Goal: Entertainment & Leisure: Consume media (video, audio)

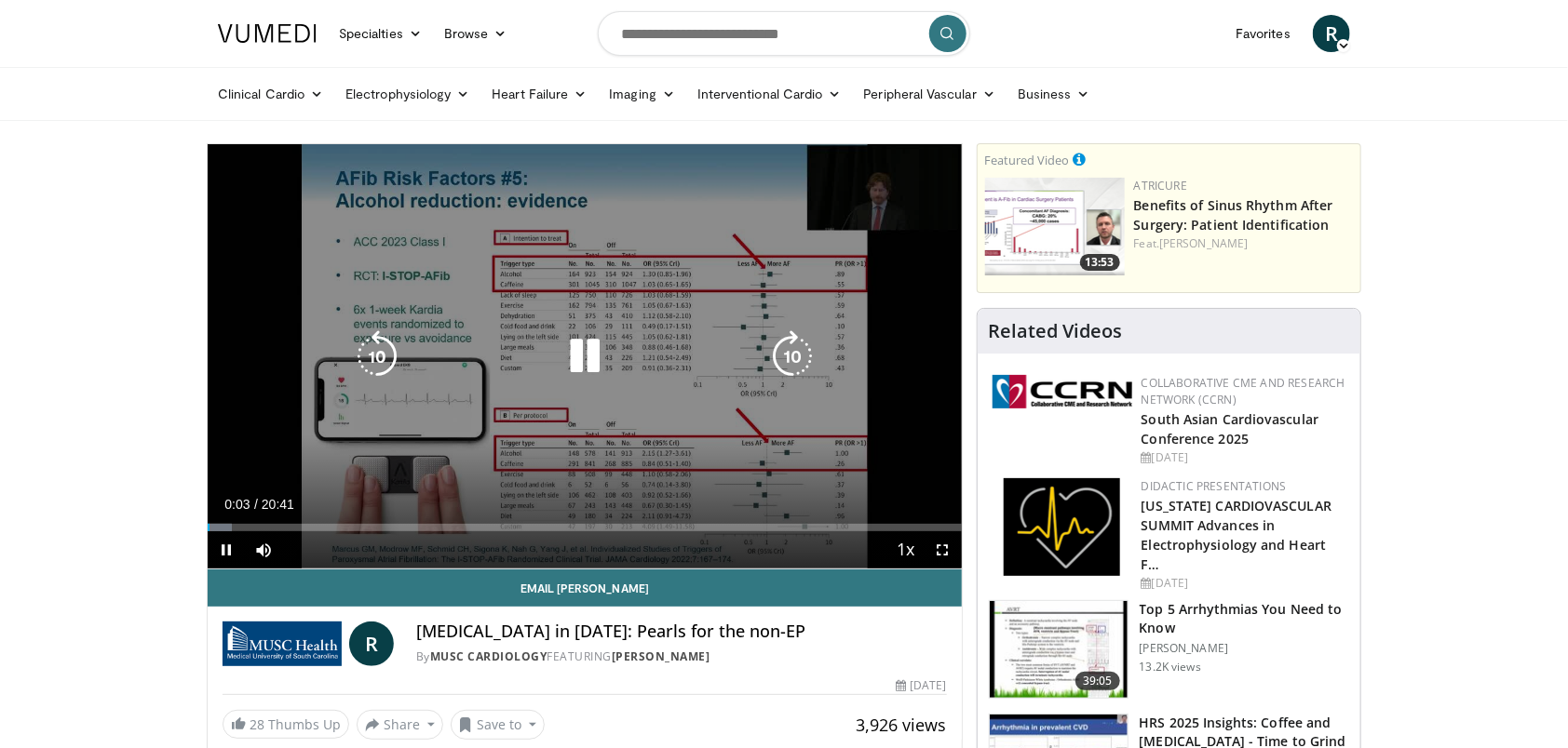
click at [797, 364] on icon "Video Player" at bounding box center [792, 357] width 52 height 52
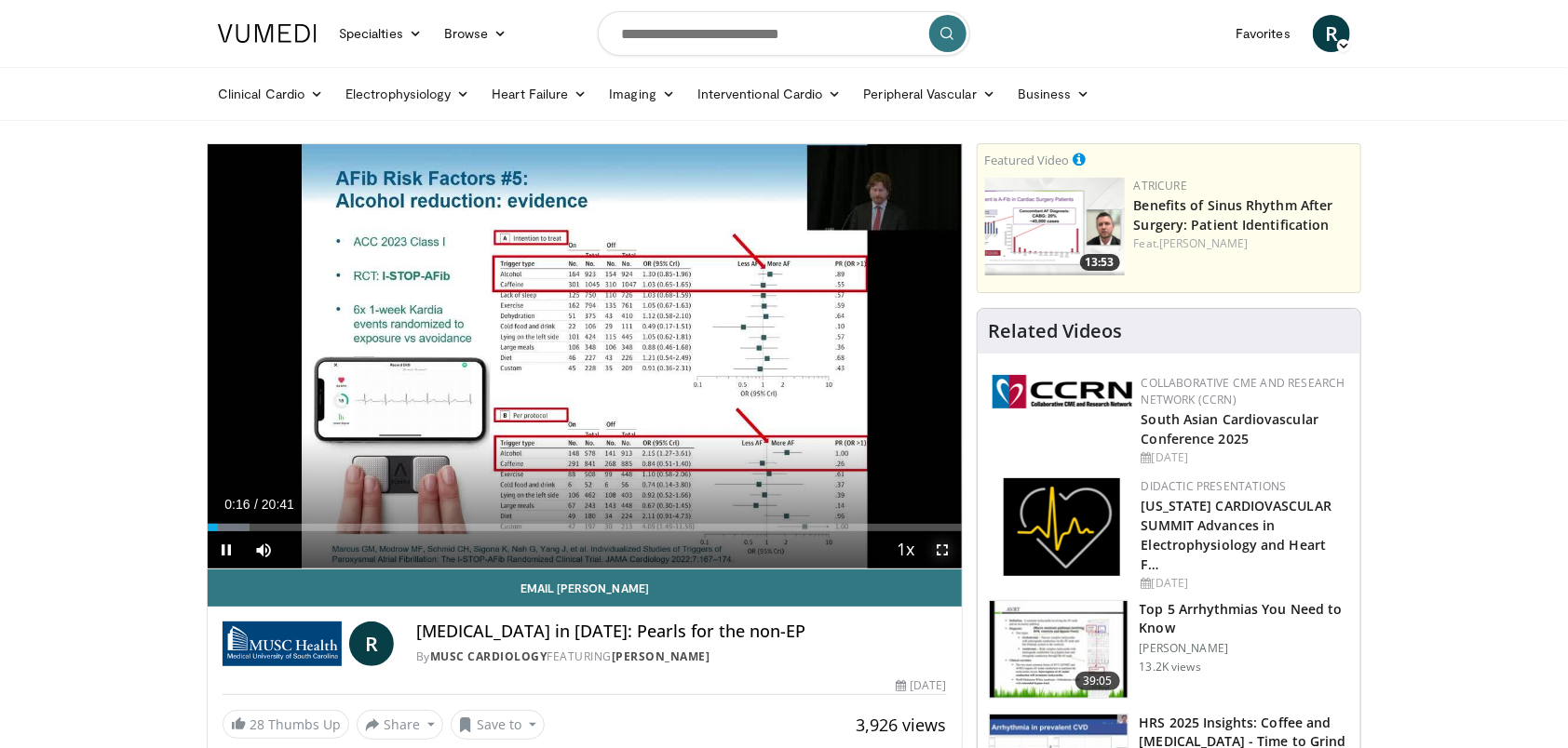
click at [950, 550] on span "Video Player" at bounding box center [943, 550] width 38 height 37
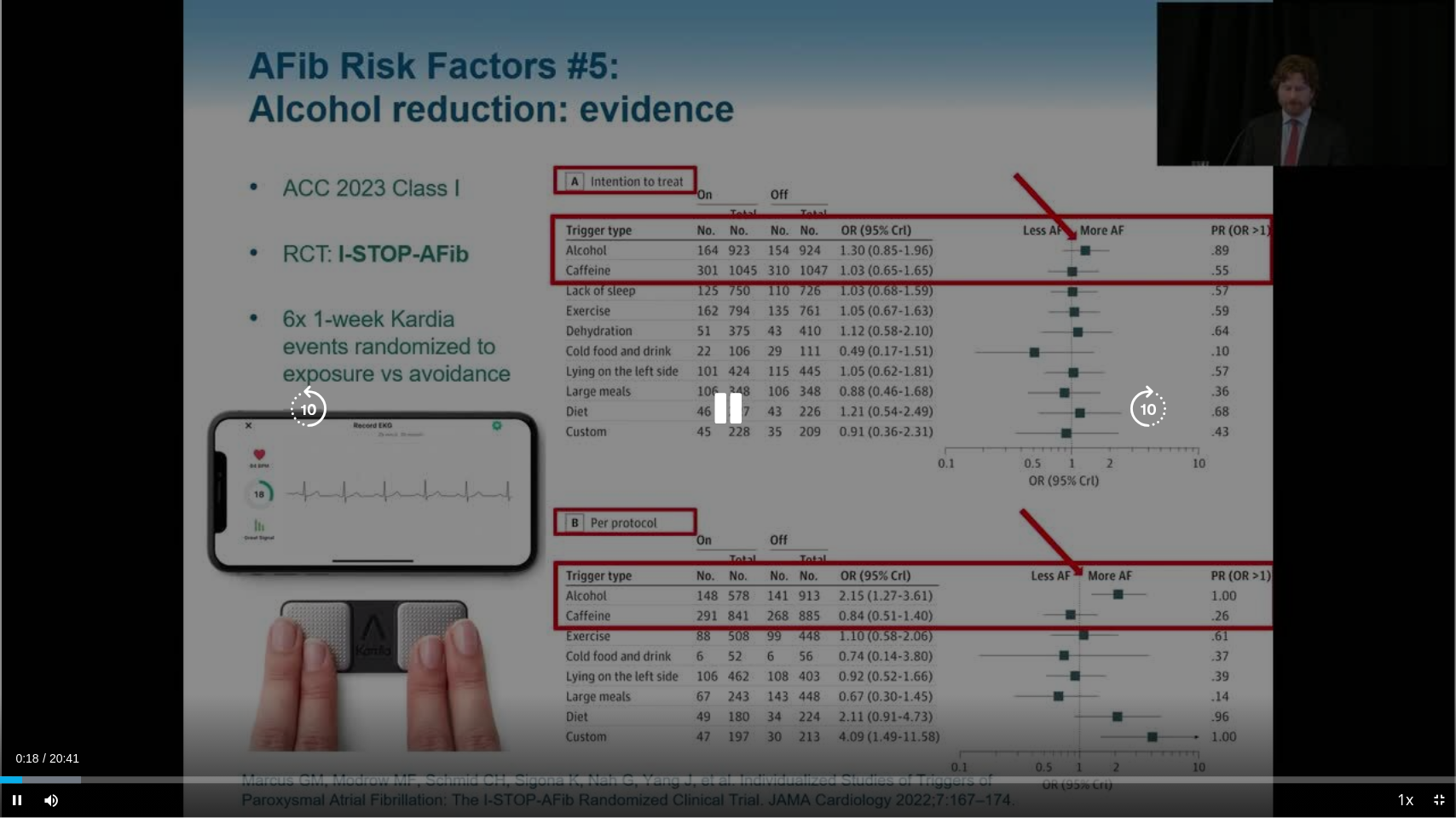
click at [1152, 416] on icon "Video Player" at bounding box center [1147, 409] width 48 height 48
click at [1146, 408] on icon "Video Player" at bounding box center [1147, 409] width 48 height 48
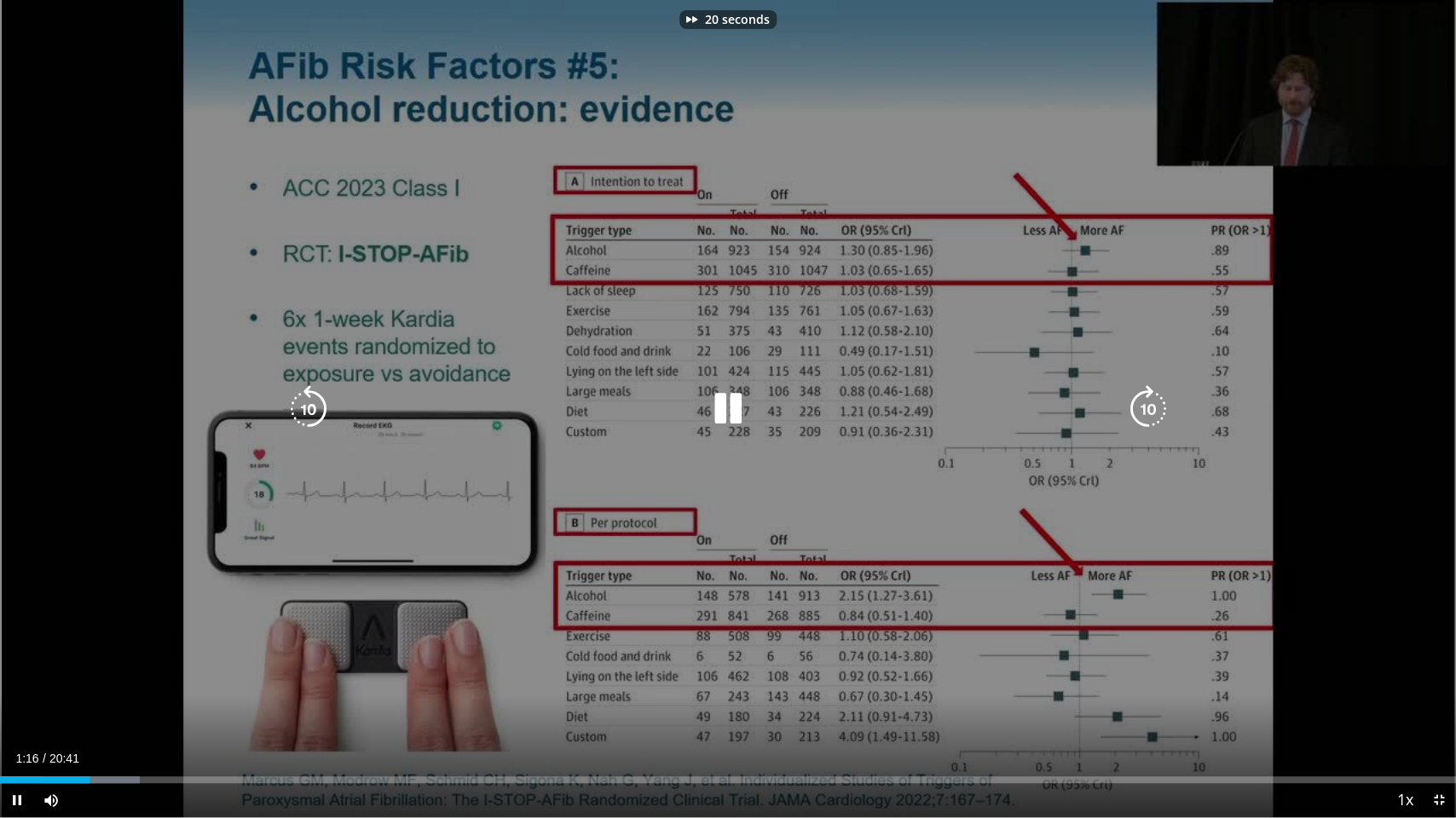
click at [1146, 408] on icon "Video Player" at bounding box center [1147, 409] width 48 height 48
click at [310, 410] on icon "Video Player" at bounding box center [308, 409] width 48 height 48
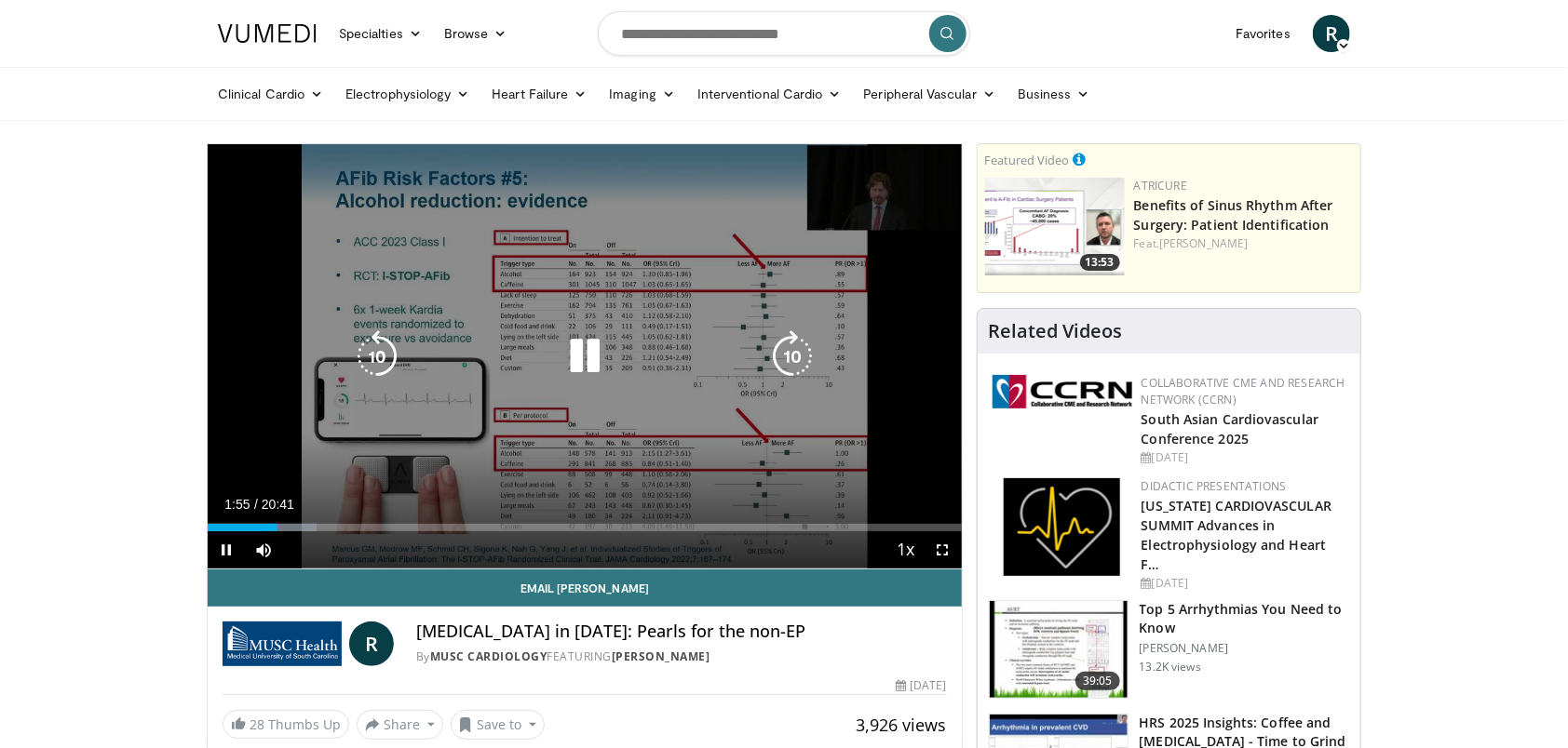
click at [571, 342] on icon "Video Player" at bounding box center [585, 357] width 52 height 52
click at [682, 438] on div "10 seconds Tap to unmute" at bounding box center [585, 356] width 754 height 424
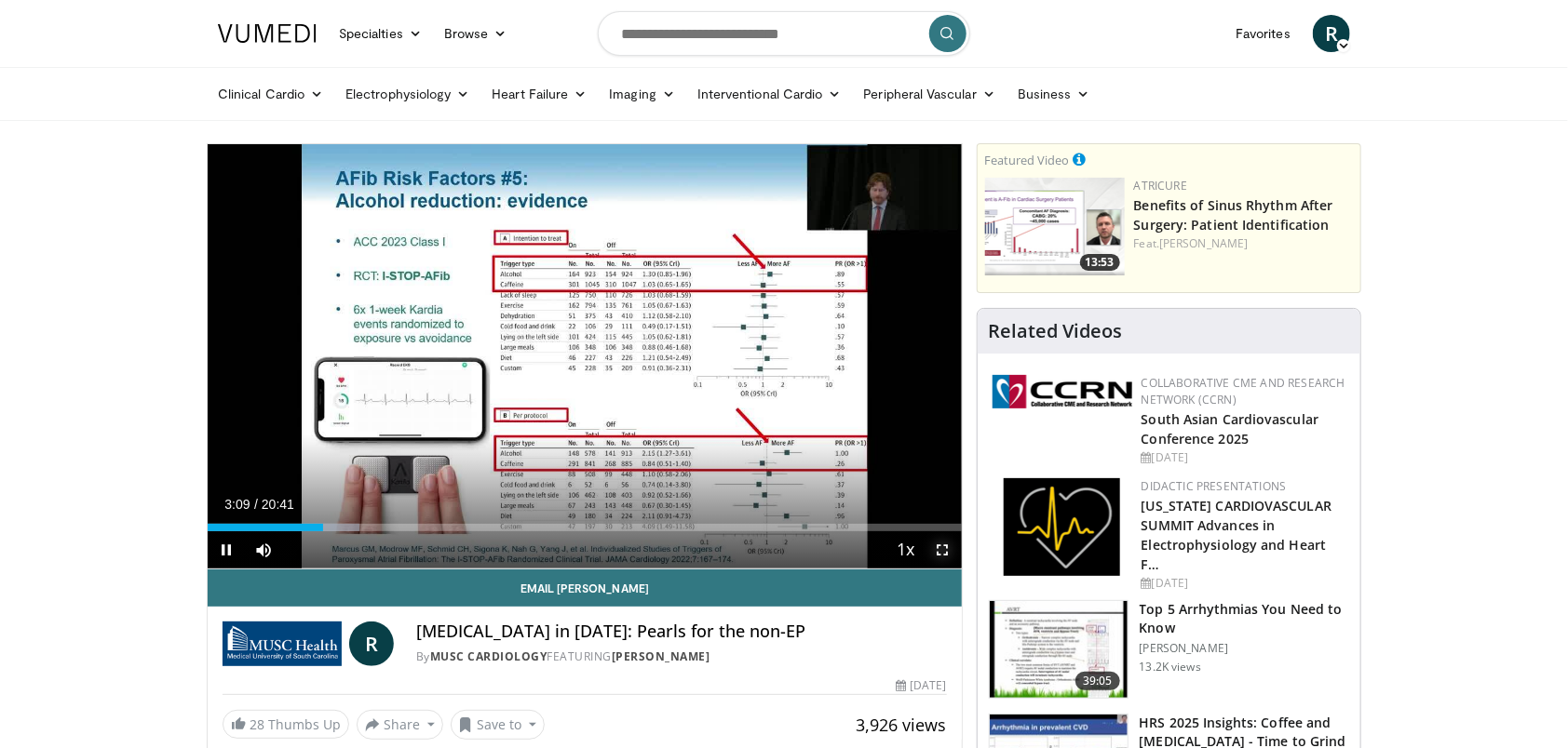
click at [944, 545] on span "Video Player" at bounding box center [943, 550] width 38 height 37
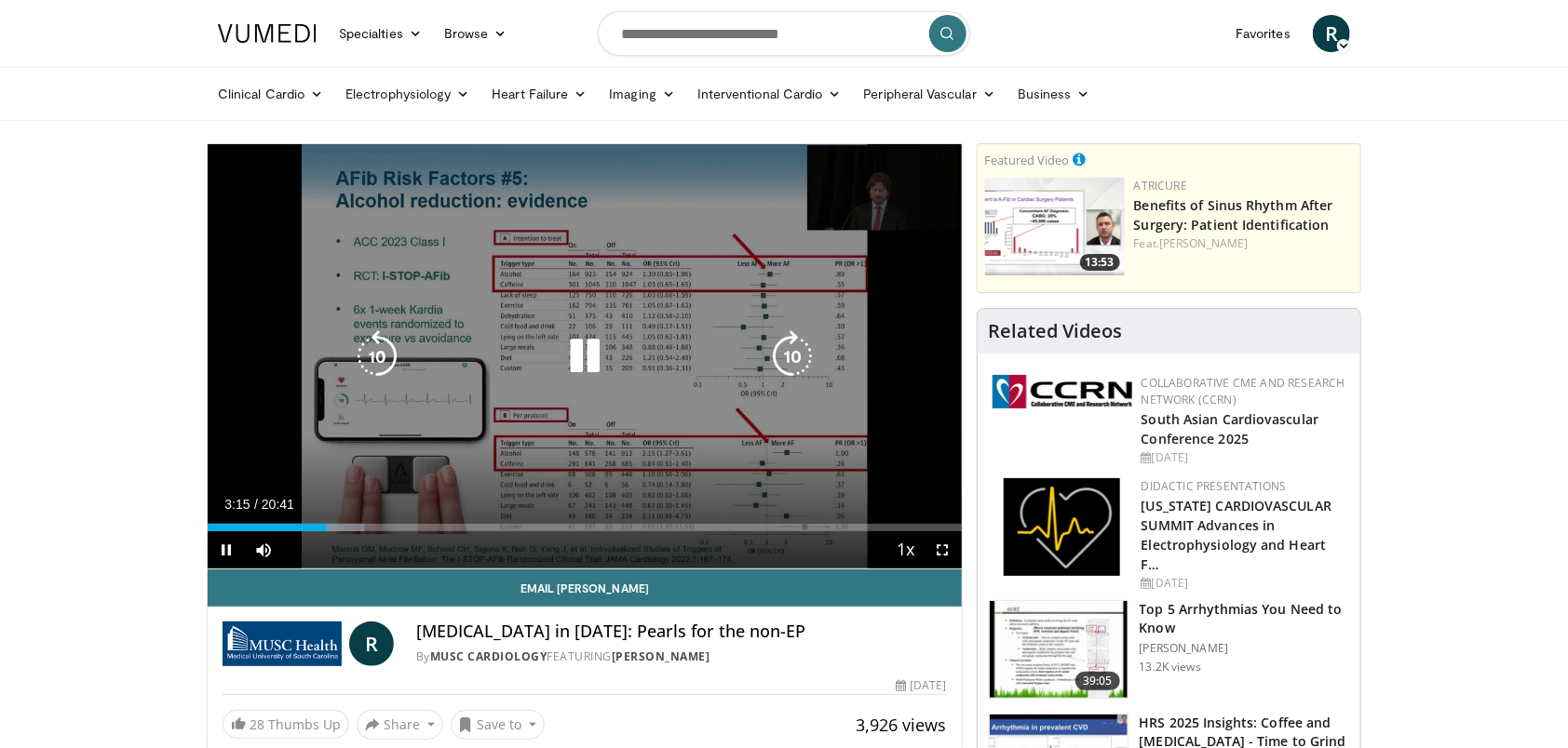
click at [569, 362] on icon "Video Player" at bounding box center [585, 357] width 52 height 52
click at [712, 337] on div "Video Player" at bounding box center [585, 356] width 452 height 37
click at [621, 362] on div "Video Player" at bounding box center [585, 356] width 452 height 37
click at [560, 349] on icon "Video Player" at bounding box center [585, 357] width 52 height 52
click at [601, 355] on icon "Video Player" at bounding box center [585, 357] width 52 height 52
